Goal: Information Seeking & Learning: Check status

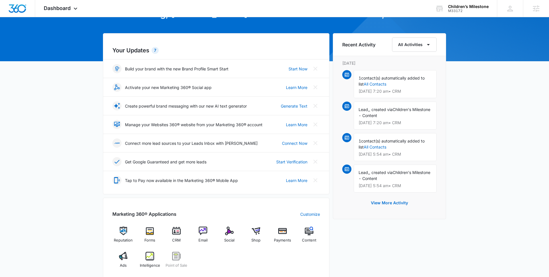
scroll to position [55, 0]
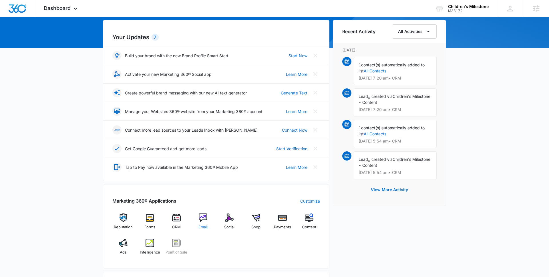
click at [209, 221] on div "Email" at bounding box center [203, 223] width 22 height 21
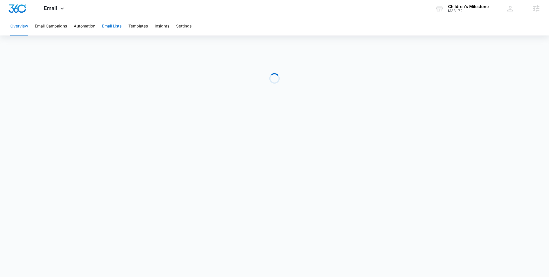
click at [116, 29] on button "Email Lists" at bounding box center [111, 26] width 19 height 18
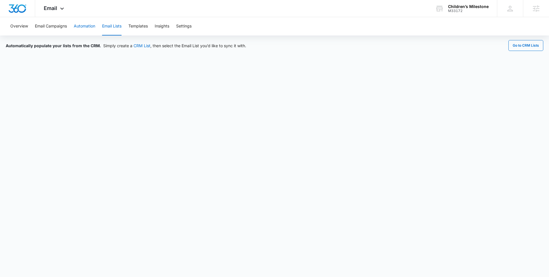
click at [91, 25] on button "Automation" at bounding box center [84, 26] width 21 height 18
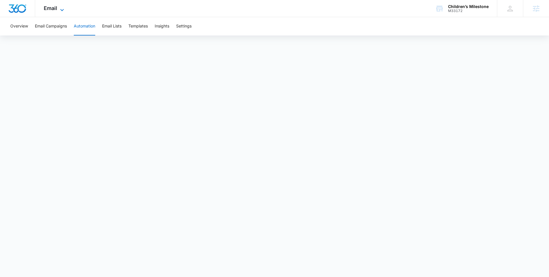
click at [61, 11] on icon at bounding box center [62, 10] width 7 height 7
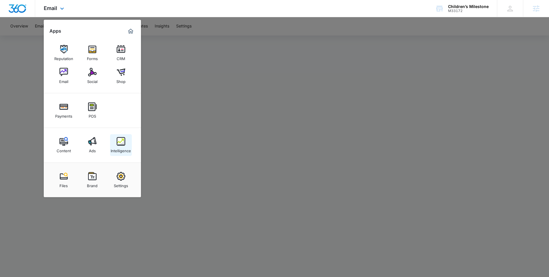
click at [115, 147] on div "Intelligence" at bounding box center [121, 149] width 20 height 7
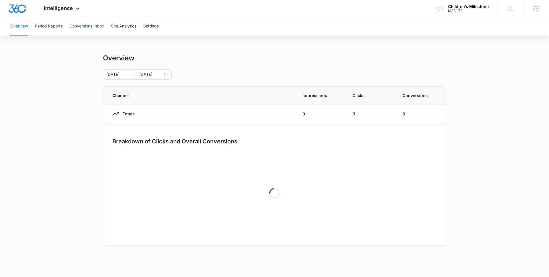
click at [95, 30] on button "Conversions Inbox" at bounding box center [86, 26] width 35 height 18
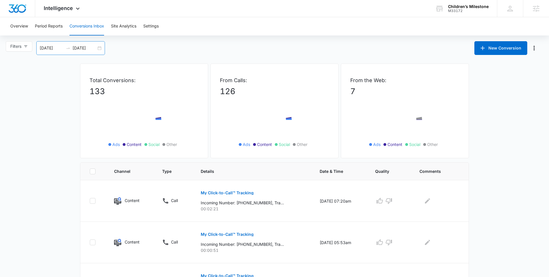
click at [91, 50] on input "[DATE]" at bounding box center [85, 48] width 24 height 6
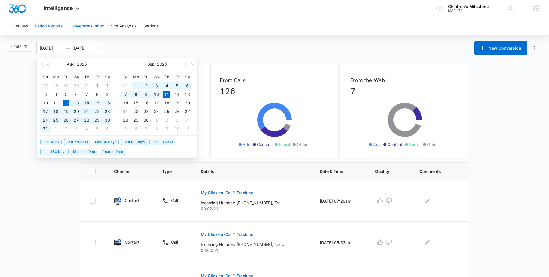
click at [47, 29] on button "Period Reports" at bounding box center [49, 26] width 28 height 18
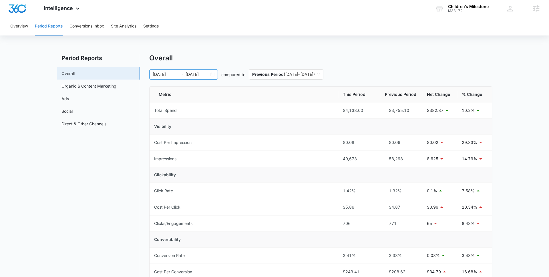
click at [203, 72] on input "[DATE]" at bounding box center [198, 74] width 24 height 6
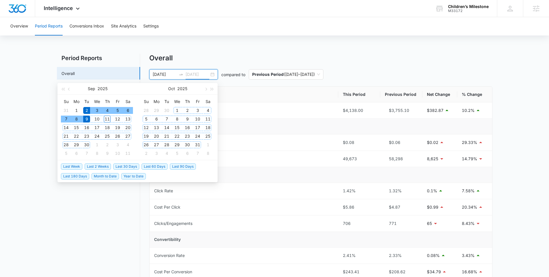
type input "[DATE]"
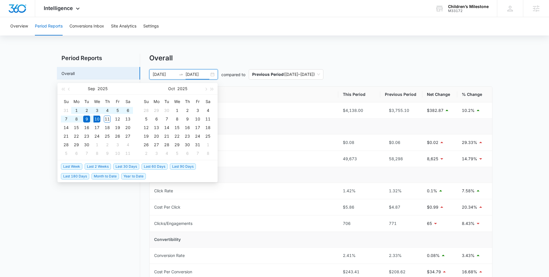
click at [126, 166] on span "Last 30 Days" at bounding box center [126, 166] width 26 height 6
type input "[DATE]"
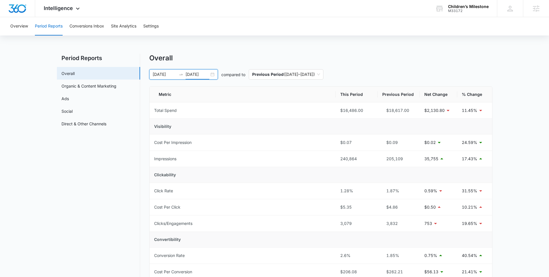
click at [192, 71] on input "[DATE]" at bounding box center [198, 74] width 24 height 6
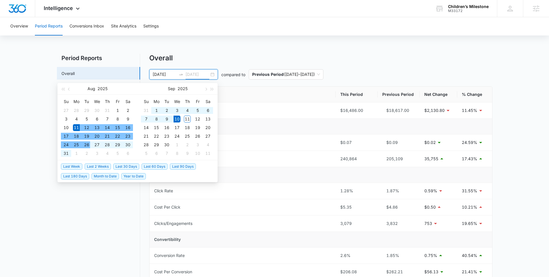
type input "[DATE]"
click at [101, 167] on span "Last 2 Weeks" at bounding box center [98, 166] width 26 height 6
type input "[DATE]"
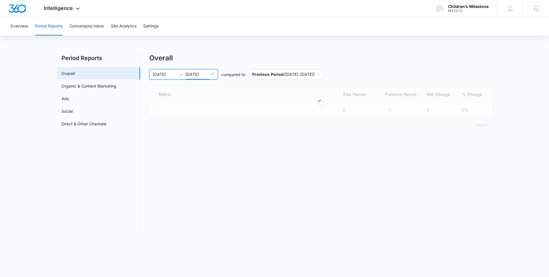
click at [86, 198] on nav "Period Reports Overall Organic & Content Marketing Ads Social Direct & Other Ch…" at bounding box center [98, 144] width 83 height 180
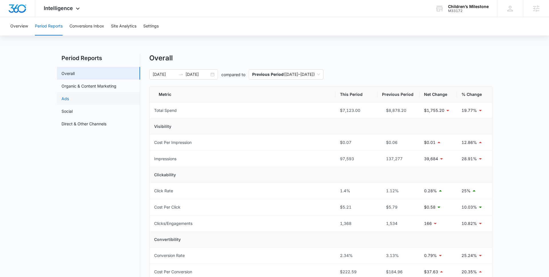
click at [69, 101] on link "Ads" at bounding box center [64, 98] width 7 height 6
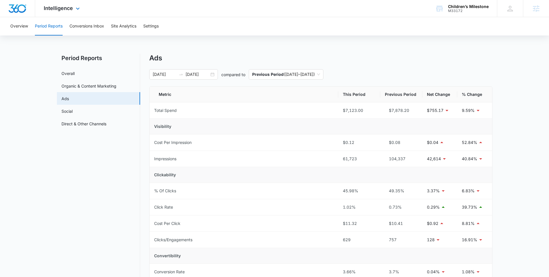
click at [63, 13] on div "Intelligence Apps Reputation Forms CRM Email Social Shop Payments POS Content A…" at bounding box center [62, 8] width 55 height 17
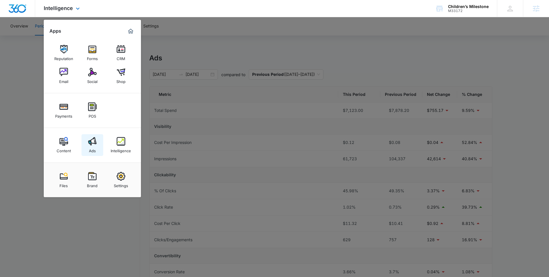
click at [95, 141] on img at bounding box center [92, 141] width 9 height 9
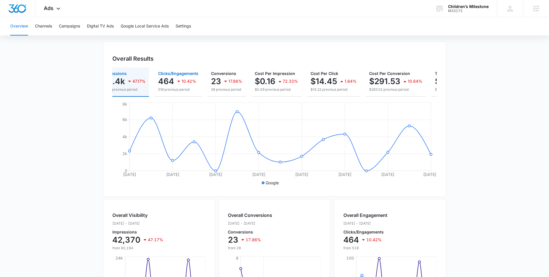
scroll to position [87, 0]
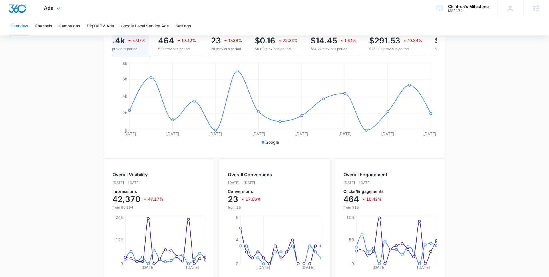
click at [71, 16] on div "Ads Apps Reputation Forms CRM Email Social Shop Payments POS Content Ads Intell…" at bounding box center [274, 8] width 549 height 17
click at [71, 28] on button "Campaigns" at bounding box center [69, 26] width 21 height 18
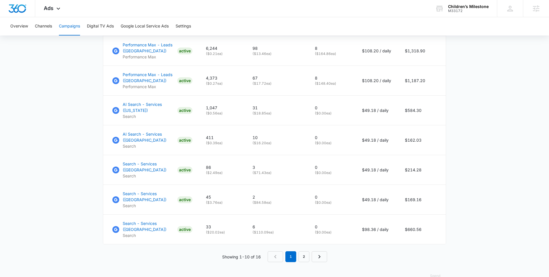
scroll to position [386, 0]
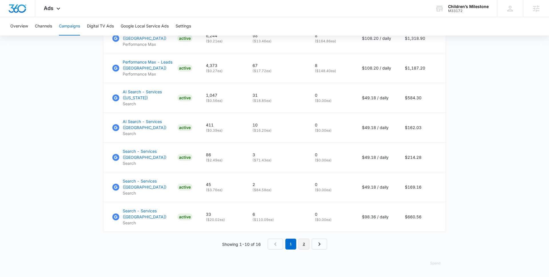
click at [307, 244] on link "2" at bounding box center [303, 243] width 11 height 11
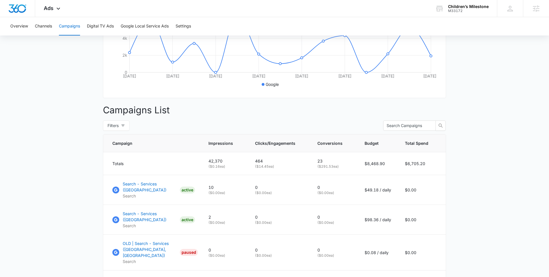
scroll to position [0, 0]
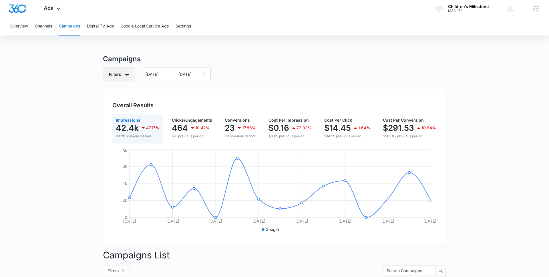
click at [127, 68] on button "Filters" at bounding box center [119, 74] width 32 height 14
click at [125, 94] on p "Channel" at bounding box center [117, 95] width 15 height 6
click at [170, 92] on icon "Show Channel filters" at bounding box center [171, 95] width 7 height 7
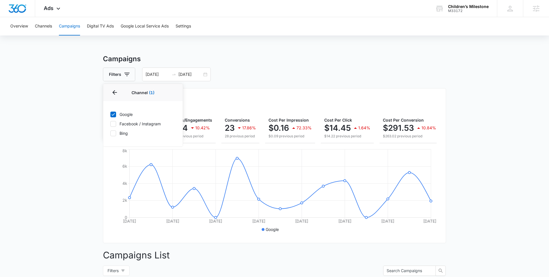
click at [134, 123] on label "Facebook / Instagram" at bounding box center [143, 124] width 66 height 6
click at [110, 124] on input "Facebook / Instagram" at bounding box center [110, 124] width 0 height 0
checkbox input "true"
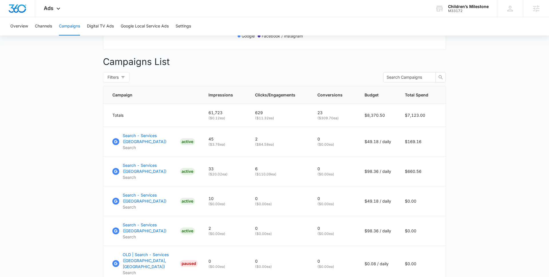
scroll to position [212, 0]
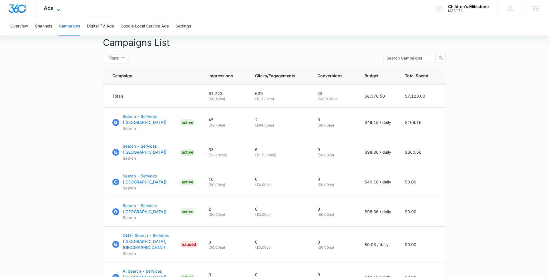
click at [51, 10] on span "Ads" at bounding box center [49, 8] width 10 height 6
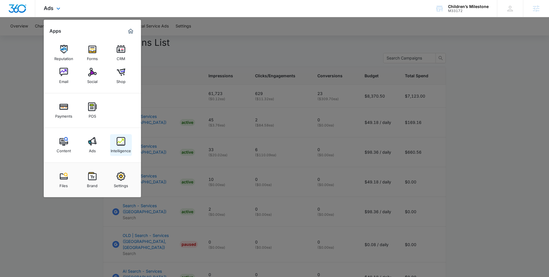
click at [114, 146] on div "Intelligence" at bounding box center [121, 149] width 20 height 7
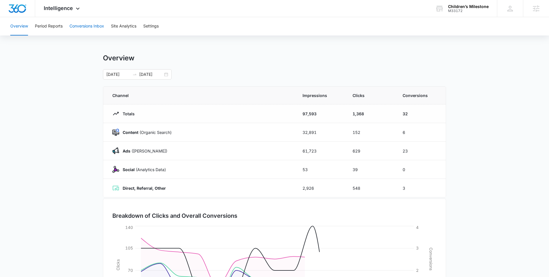
click at [73, 26] on button "Conversions Inbox" at bounding box center [86, 26] width 35 height 18
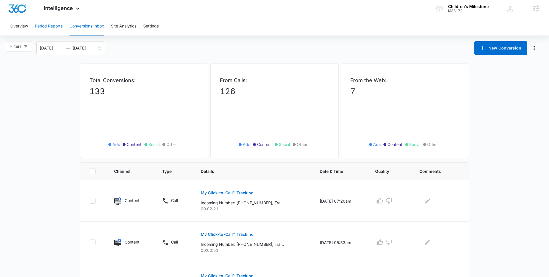
click at [57, 24] on button "Period Reports" at bounding box center [49, 26] width 28 height 18
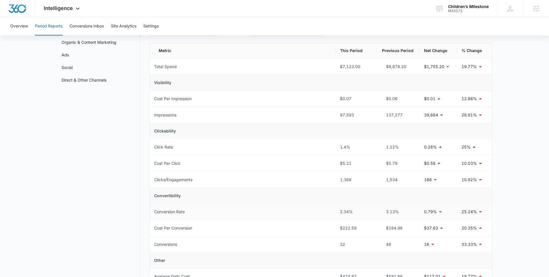
scroll to position [44, 0]
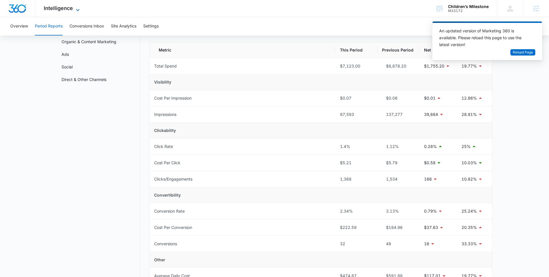
click at [67, 7] on span "Intelligence" at bounding box center [58, 8] width 29 height 6
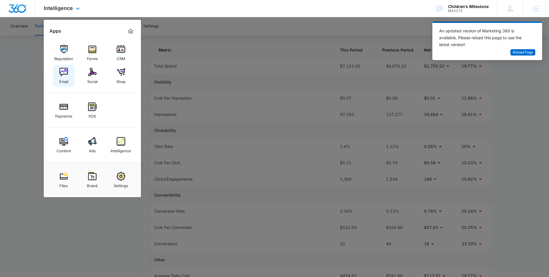
click at [64, 83] on div "Email" at bounding box center [63, 79] width 9 height 7
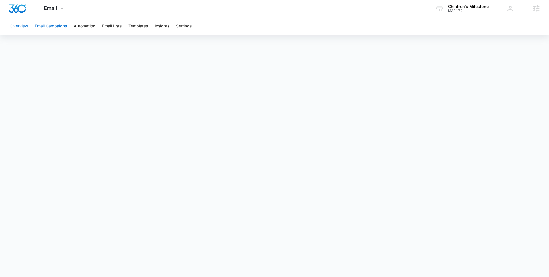
click at [62, 26] on button "Email Campaigns" at bounding box center [51, 26] width 32 height 18
